Goal: Use online tool/utility: Utilize a website feature to perform a specific function

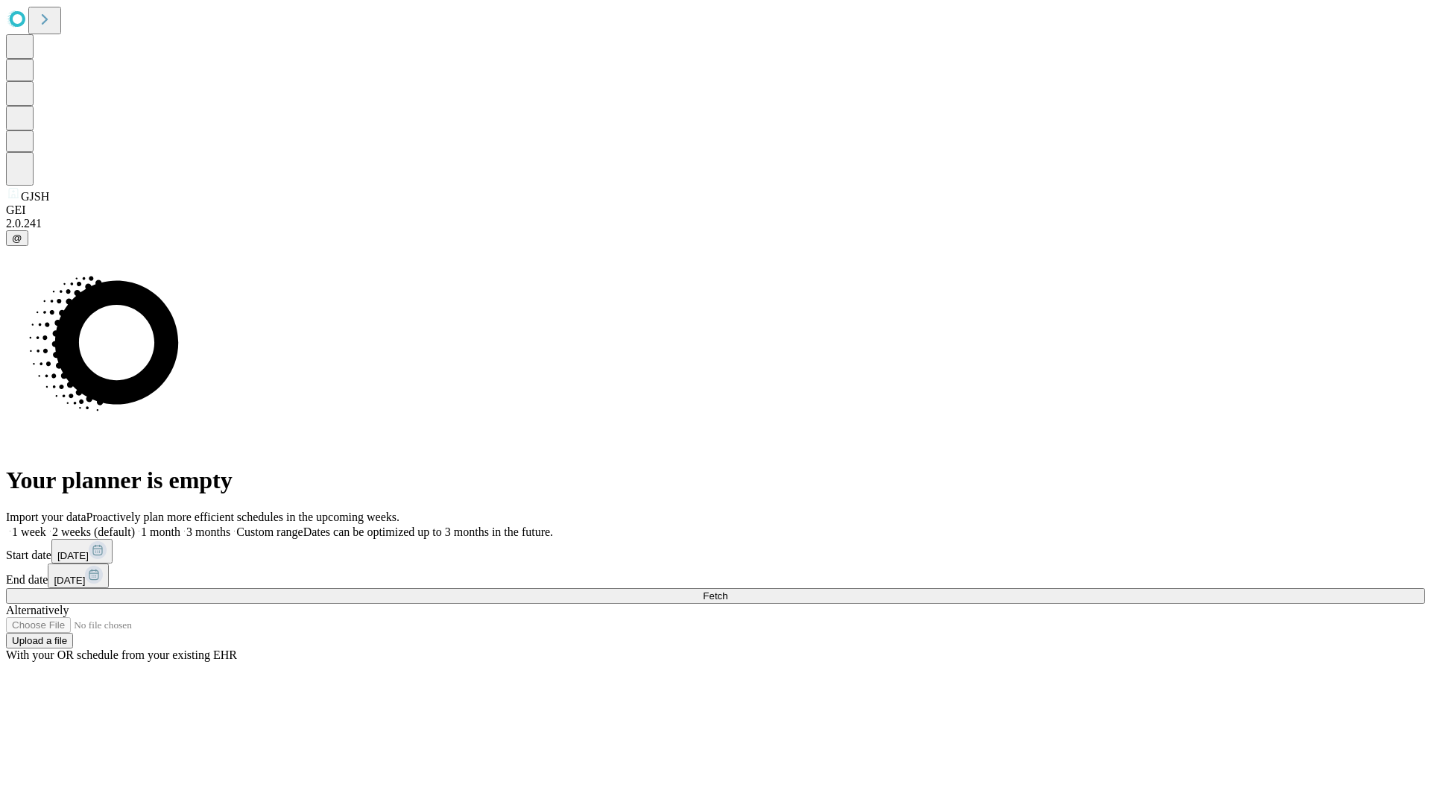
click at [727, 590] on span "Fetch" at bounding box center [715, 595] width 25 height 11
